Goal: Task Accomplishment & Management: Manage account settings

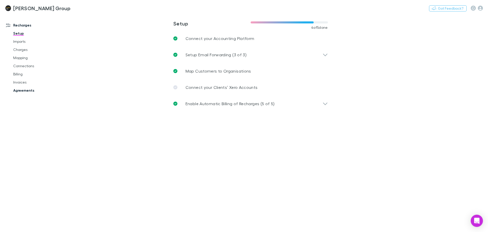
click at [27, 93] on link "Agreements" at bounding box center [38, 90] width 61 height 8
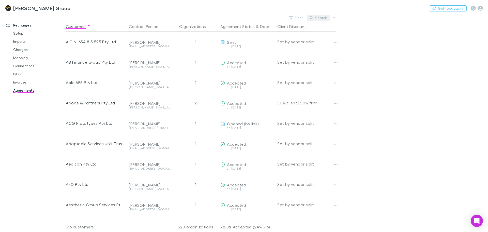
click at [323, 17] on button "Search" at bounding box center [318, 18] width 23 height 6
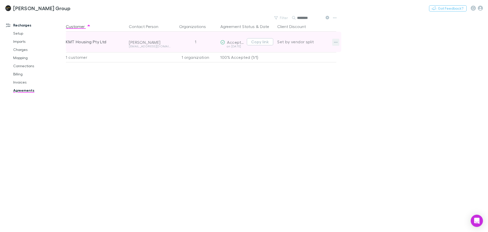
type input "********"
click at [334, 43] on icon "button" at bounding box center [336, 42] width 4 height 4
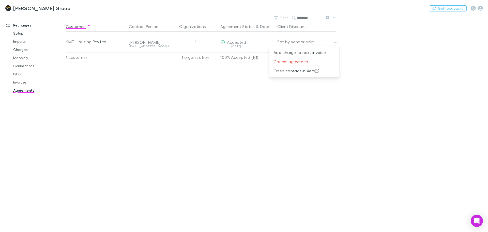
click at [88, 42] on div at bounding box center [244, 116] width 488 height 232
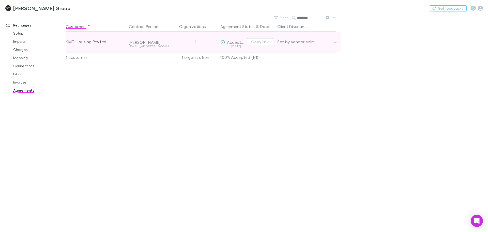
click at [213, 46] on div "1" at bounding box center [196, 42] width 46 height 20
click at [234, 43] on span "Accepted" at bounding box center [236, 42] width 19 height 5
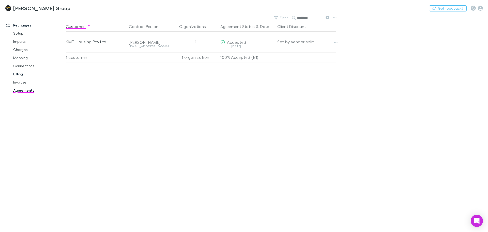
click at [21, 73] on link "Billing" at bounding box center [38, 74] width 61 height 8
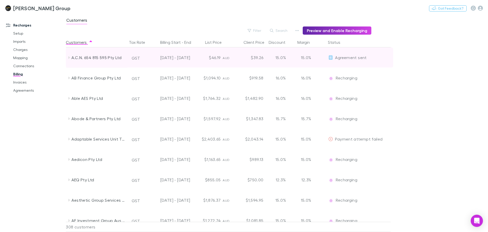
click at [67, 56] on icon at bounding box center [69, 57] width 4 height 4
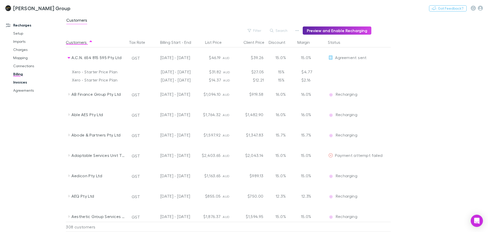
click at [19, 82] on link "Invoices" at bounding box center [38, 82] width 61 height 8
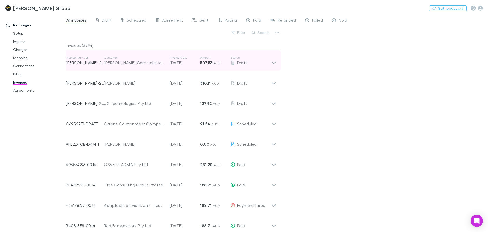
click at [272, 67] on div "Invoice Number RECH-2895 Customer Neta Care Holistic Health Services Limited In…" at bounding box center [171, 60] width 219 height 20
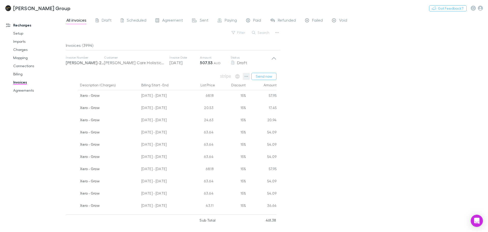
click at [246, 77] on icon "button" at bounding box center [247, 76] width 4 height 4
click at [202, 139] on p "View customer" at bounding box center [216, 139] width 62 height 6
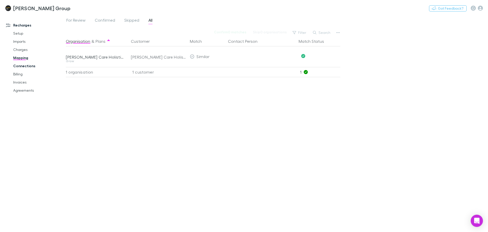
click at [24, 67] on link "Connections" at bounding box center [38, 66] width 61 height 8
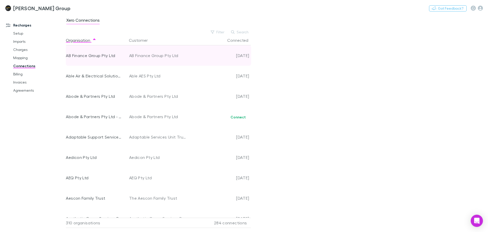
click at [175, 53] on div "AB Finance Group Pty Ltd" at bounding box center [157, 55] width 57 height 20
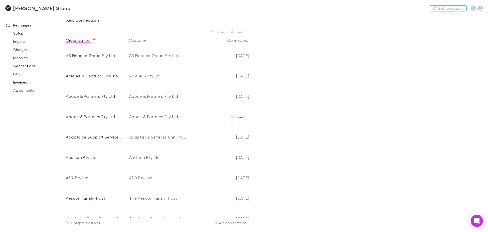
click at [20, 82] on link "Invoices" at bounding box center [38, 82] width 61 height 8
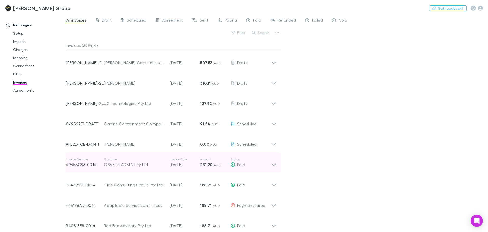
click at [274, 164] on icon at bounding box center [273, 162] width 5 height 10
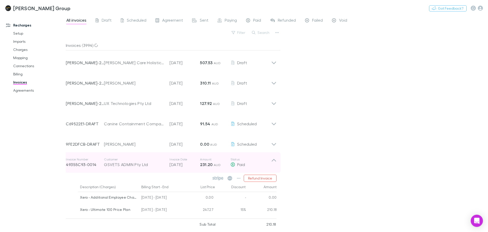
click at [158, 160] on p "Customer" at bounding box center [134, 159] width 61 height 4
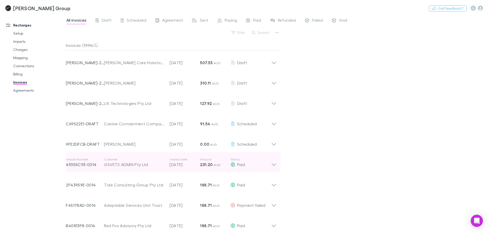
click at [158, 160] on p "Customer" at bounding box center [134, 159] width 61 height 4
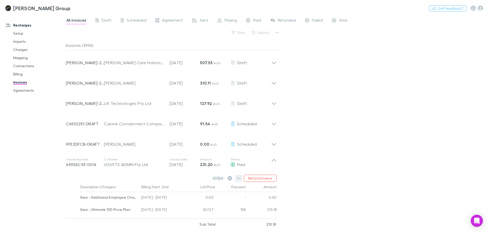
click at [239, 178] on icon "button" at bounding box center [239, 177] width 4 height 1
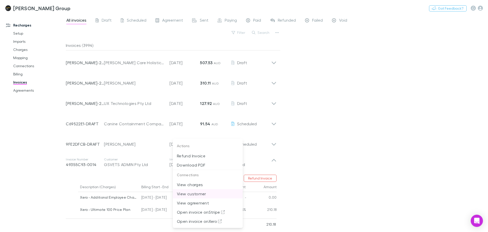
click at [196, 194] on p "View customer" at bounding box center [208, 193] width 62 height 6
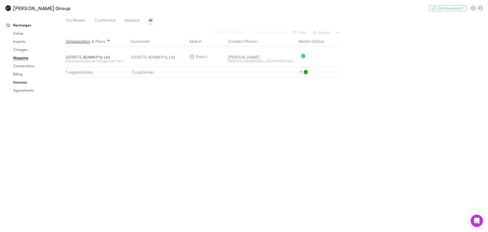
click at [21, 82] on link "Invoices" at bounding box center [38, 82] width 61 height 8
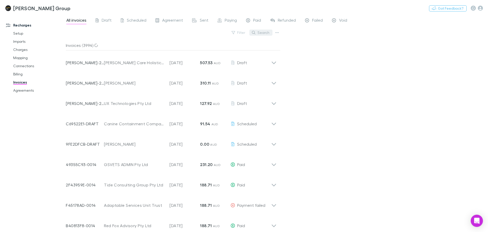
click at [264, 33] on button "Search" at bounding box center [260, 32] width 23 height 6
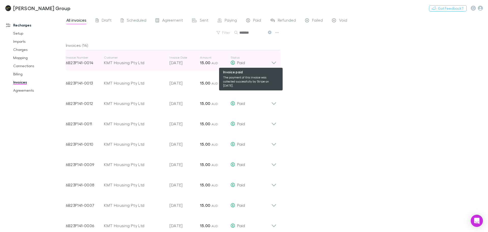
type input "*******"
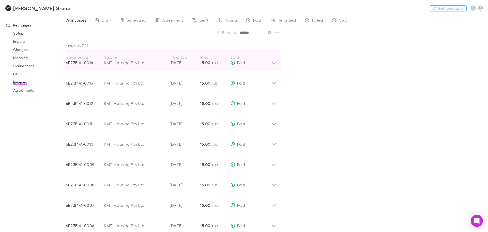
click at [274, 63] on icon at bounding box center [274, 63] width 4 height 3
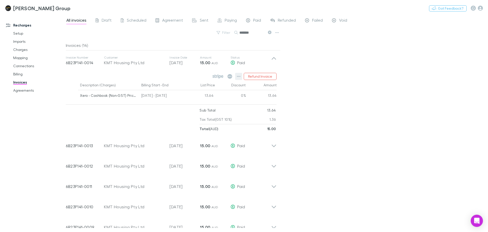
click at [239, 77] on icon "button" at bounding box center [239, 76] width 4 height 4
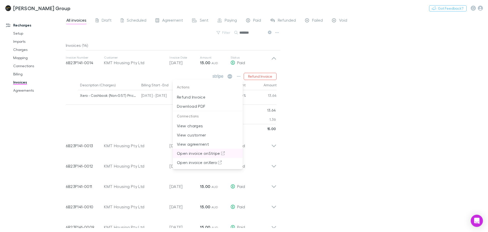
click at [212, 154] on p "Open invoice on Stripe" at bounding box center [208, 153] width 62 height 6
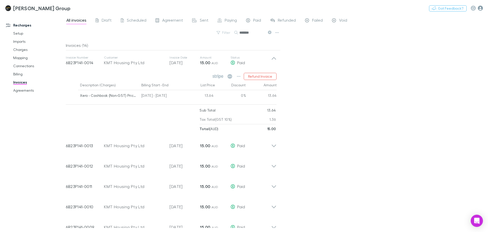
click at [482, 9] on icon "button" at bounding box center [480, 8] width 5 height 5
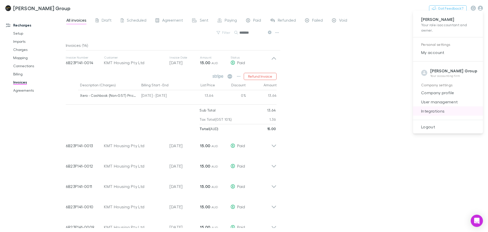
click at [435, 110] on span "Integrations" at bounding box center [448, 111] width 62 height 6
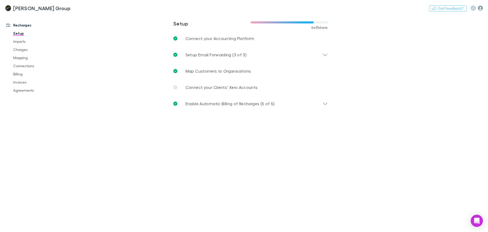
click at [481, 9] on icon "button" at bounding box center [480, 8] width 5 height 5
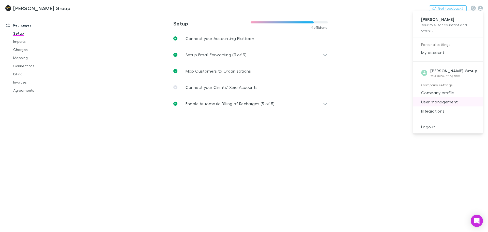
click at [437, 105] on li "User management" at bounding box center [448, 101] width 70 height 9
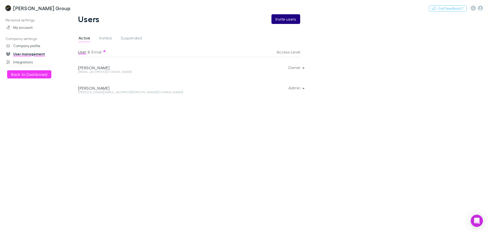
click at [291, 18] on button "Invite users" at bounding box center [286, 19] width 29 height 10
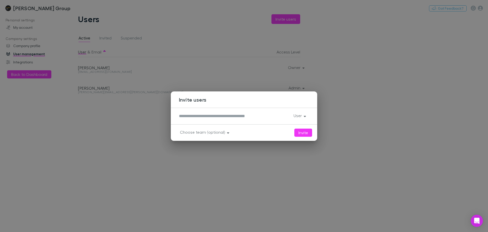
click at [235, 118] on textarea at bounding box center [234, 116] width 111 height 6
type textarea "**********"
click at [301, 114] on button "User" at bounding box center [300, 115] width 20 height 7
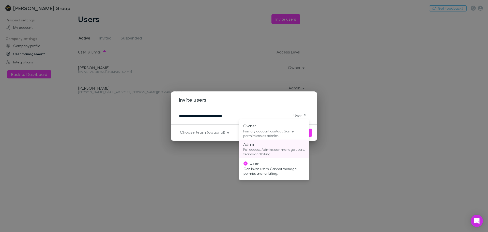
click at [277, 144] on p "Admin" at bounding box center [274, 144] width 62 height 6
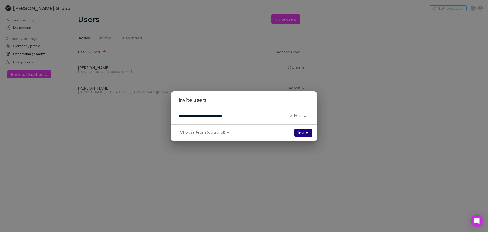
click at [305, 134] on button "Invite" at bounding box center [303, 132] width 18 height 8
